Goal: Transaction & Acquisition: Purchase product/service

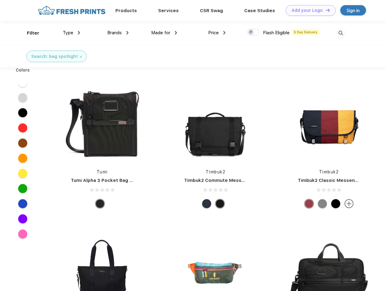
click at [308, 10] on link "Add your Logo Design Tool" at bounding box center [311, 10] width 50 height 11
click at [0, 0] on div "Design Tool" at bounding box center [0, 0] width 0 height 0
click at [325, 10] on link "Add your Logo Design Tool" at bounding box center [311, 10] width 50 height 11
click at [29, 33] on div "Filter" at bounding box center [33, 33] width 12 height 7
click at [71, 33] on span "Type" at bounding box center [68, 32] width 11 height 5
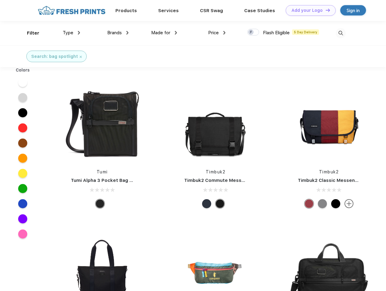
click at [118, 33] on span "Brands" at bounding box center [114, 32] width 15 height 5
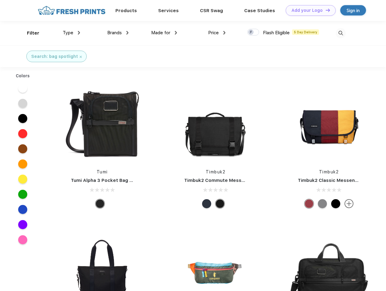
click at [164, 33] on span "Made for" at bounding box center [160, 32] width 19 height 5
click at [217, 33] on span "Price" at bounding box center [213, 32] width 11 height 5
click at [253, 32] on div at bounding box center [253, 32] width 12 height 7
click at [251, 32] on input "checkbox" at bounding box center [249, 30] width 4 height 4
click at [340, 33] on img at bounding box center [341, 33] width 10 height 10
